Goal: Task Accomplishment & Management: Manage account settings

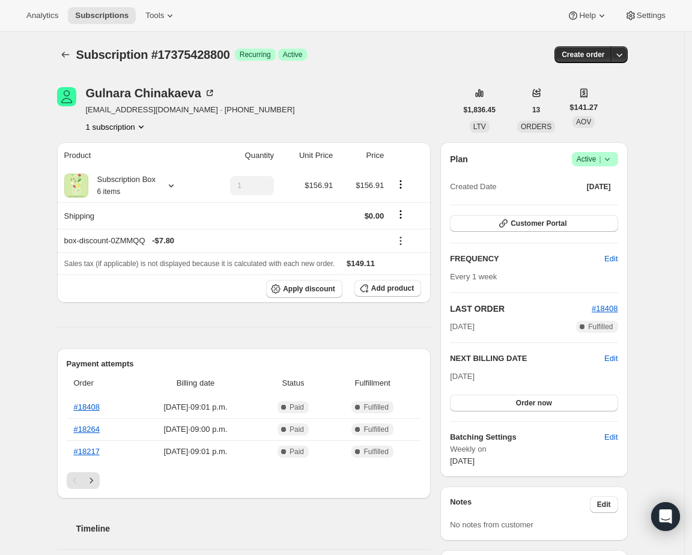
click at [660, 244] on div "Subscription #17375428800. This page is ready Subscription #17375428800 Success…" at bounding box center [342, 522] width 685 height 981
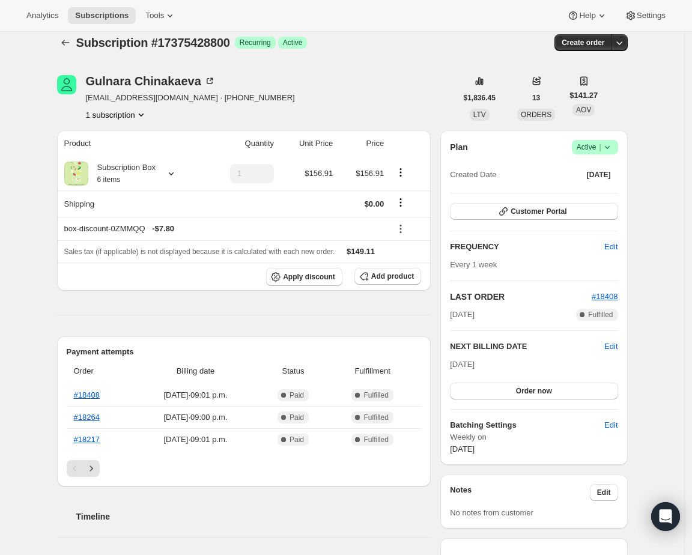
scroll to position [246, 0]
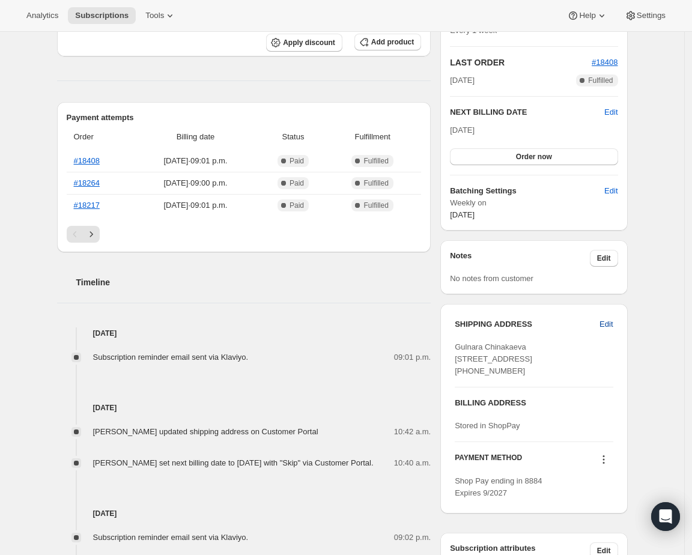
click at [605, 323] on span "Edit" at bounding box center [606, 325] width 13 height 12
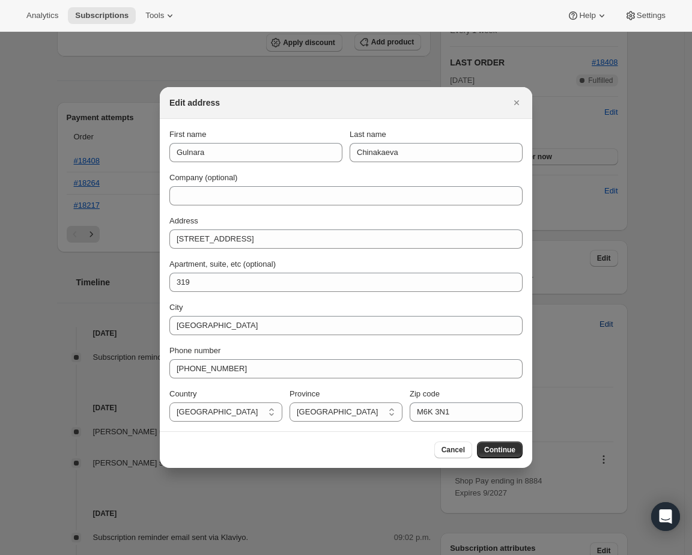
scroll to position [0, 0]
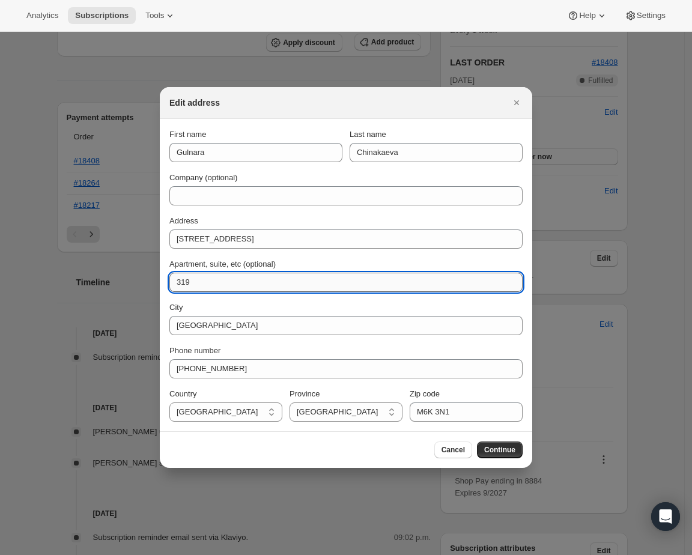
click at [246, 282] on input "319" at bounding box center [345, 282] width 353 height 19
type input "Suite 319"
click at [513, 459] on div "Cancel Continue" at bounding box center [346, 450] width 373 height 37
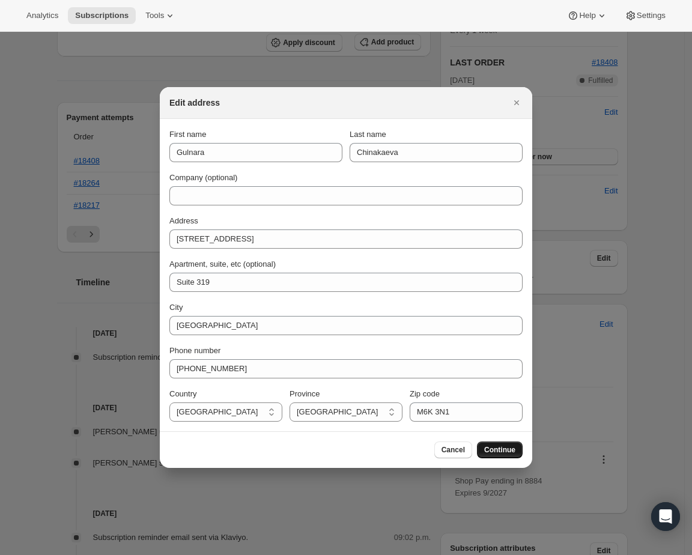
click at [516, 452] on button "Continue" at bounding box center [500, 450] width 46 height 17
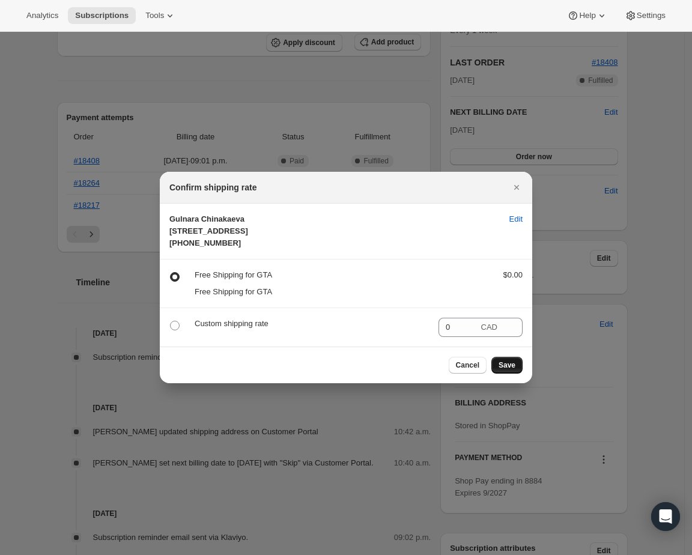
click at [510, 374] on button "Save" at bounding box center [507, 365] width 31 height 17
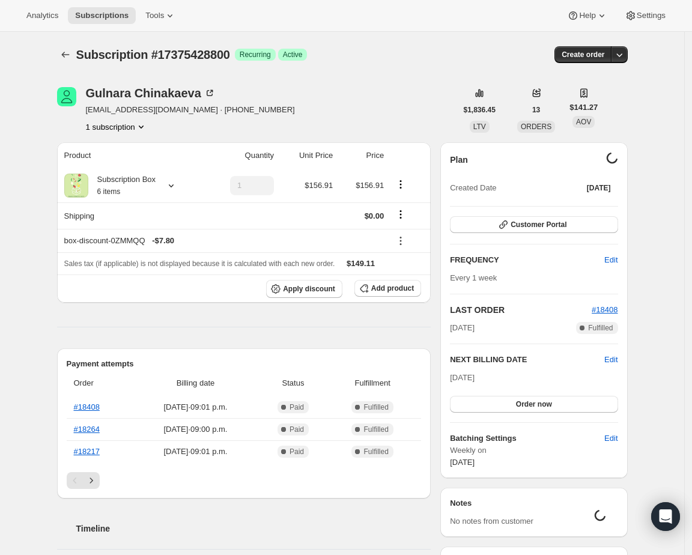
scroll to position [246, 0]
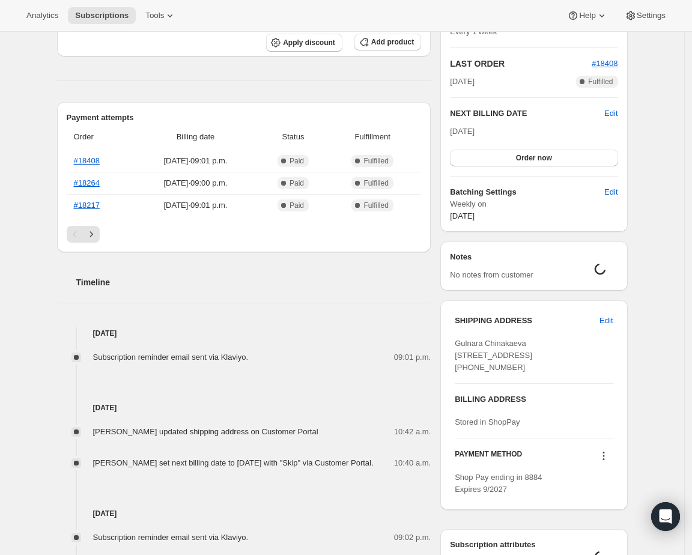
click at [642, 422] on div "Subscription #17375428800. This page is ready Subscription #17375428800 Success…" at bounding box center [343, 275] width 600 height 981
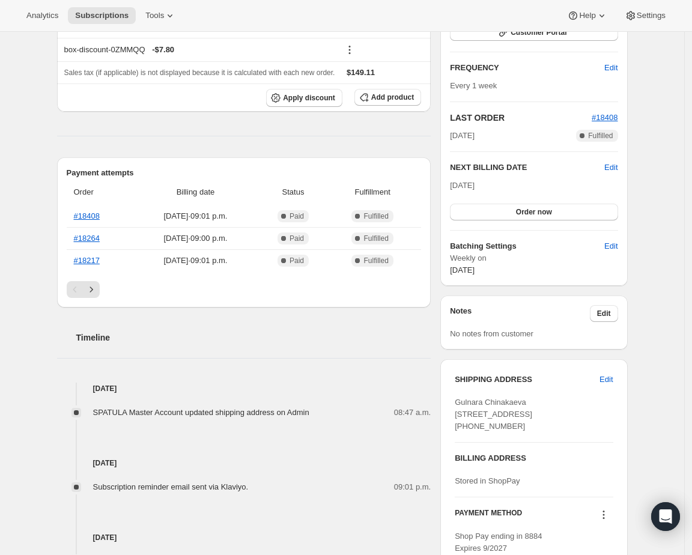
click at [492, 417] on span "Gulnara Chinakaeva [STREET_ADDRESS] [PHONE_NUMBER]" at bounding box center [494, 414] width 78 height 33
copy span "[STREET_ADDRESS]"
